Goal: Check status

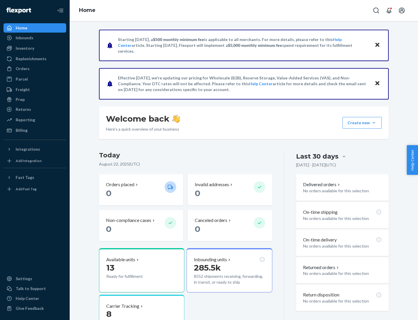
click at [374, 123] on button "Create new Create new inbound Create new order Create new product" at bounding box center [362, 123] width 39 height 12
click at [24, 38] on div "Inbounds" at bounding box center [25, 38] width 18 height 6
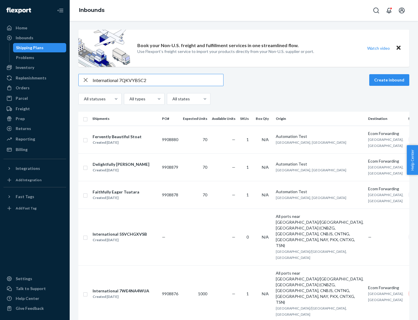
type input "International 7QKVYB5C29"
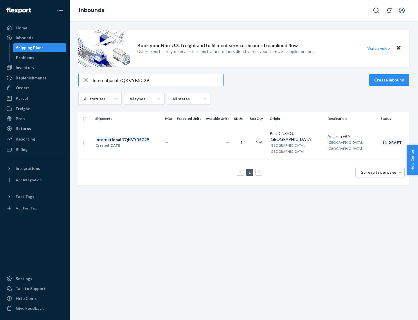
click at [132, 142] on div "Created [DATE]" at bounding box center [122, 145] width 53 height 6
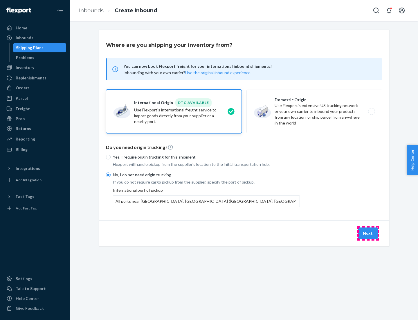
click at [368, 233] on button "Next" at bounding box center [368, 233] width 20 height 12
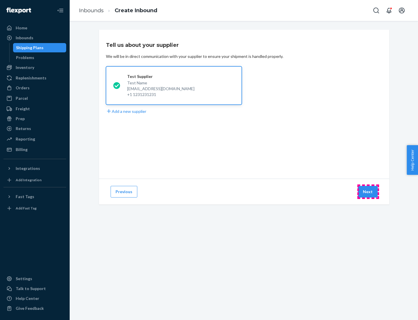
click at [368, 191] on button "Next" at bounding box center [368, 192] width 20 height 12
